Goal: Communication & Community: Answer question/provide support

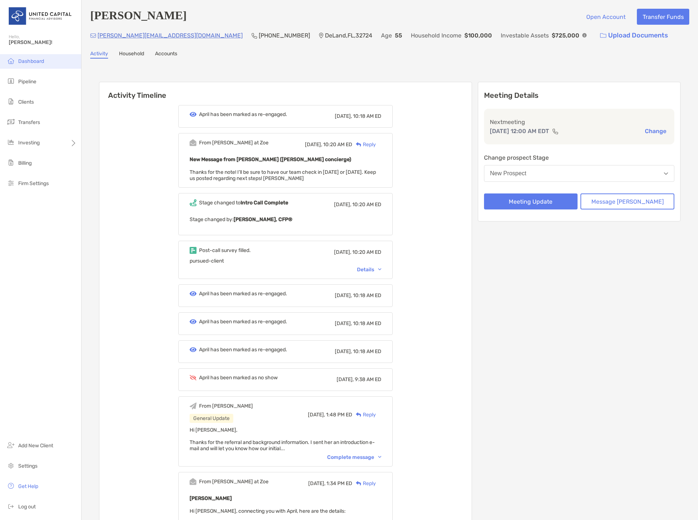
click at [35, 60] on span "Dashboard" at bounding box center [31, 61] width 26 height 6
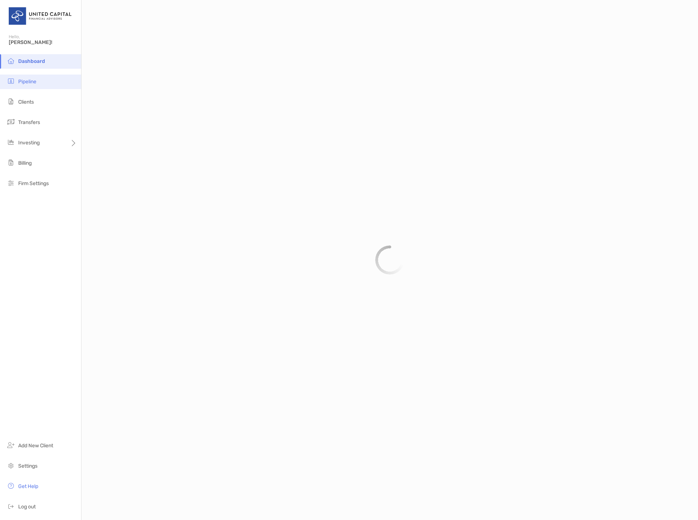
click at [40, 80] on li "Pipeline" at bounding box center [40, 82] width 81 height 15
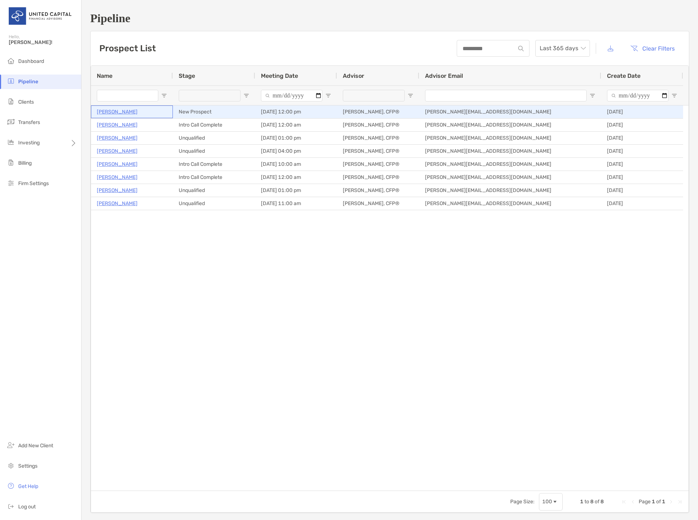
click at [115, 110] on p "[PERSON_NAME]" at bounding box center [117, 111] width 41 height 9
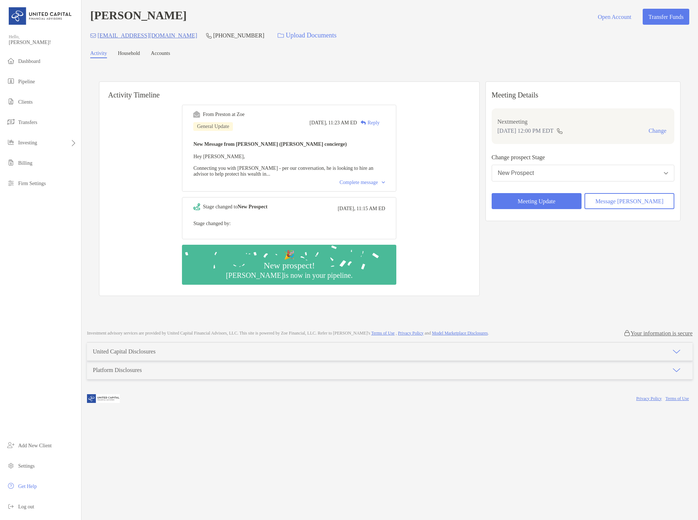
click at [352, 185] on div "Complete message" at bounding box center [362, 183] width 45 height 6
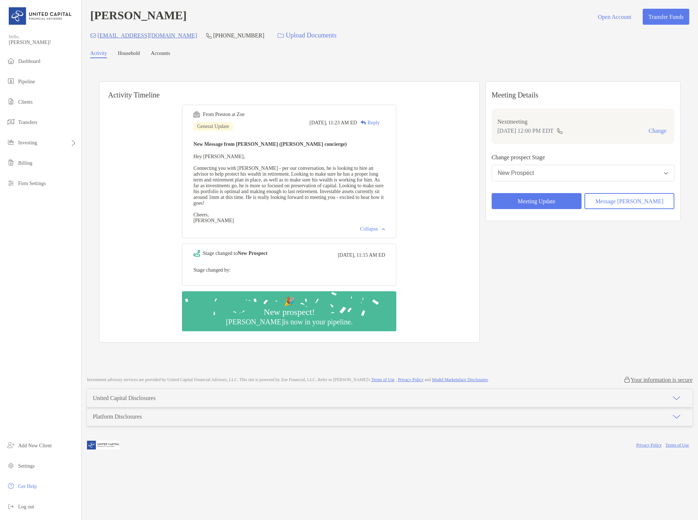
click at [479, 270] on div "From Preston at Zoe General Update Today, 11:23 AM ED Reply New Message from Pr…" at bounding box center [289, 220] width 380 height 243
click at [380, 124] on div "Reply" at bounding box center [368, 123] width 23 height 8
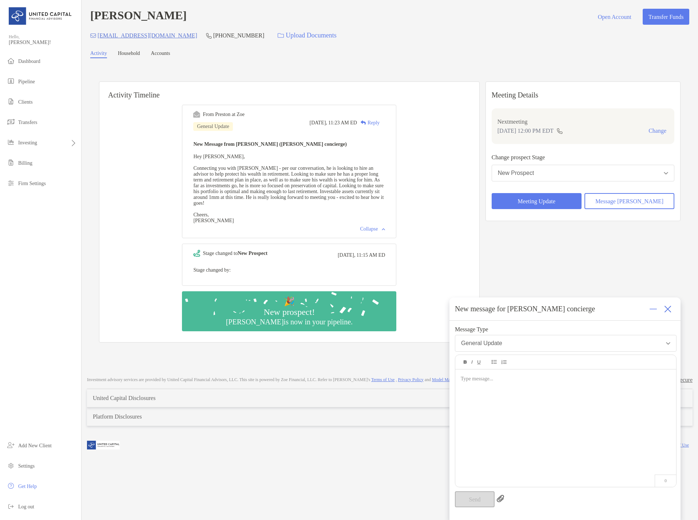
click at [519, 393] on div at bounding box center [565, 425] width 221 height 110
click at [479, 496] on button "Send" at bounding box center [475, 500] width 40 height 16
